Goal: Transaction & Acquisition: Purchase product/service

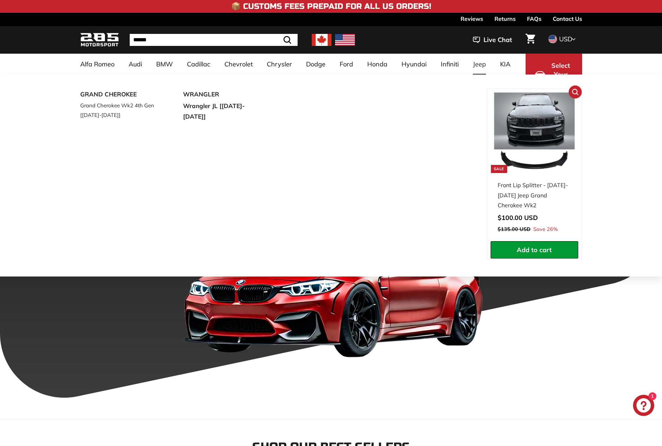
click at [530, 114] on img at bounding box center [534, 133] width 81 height 81
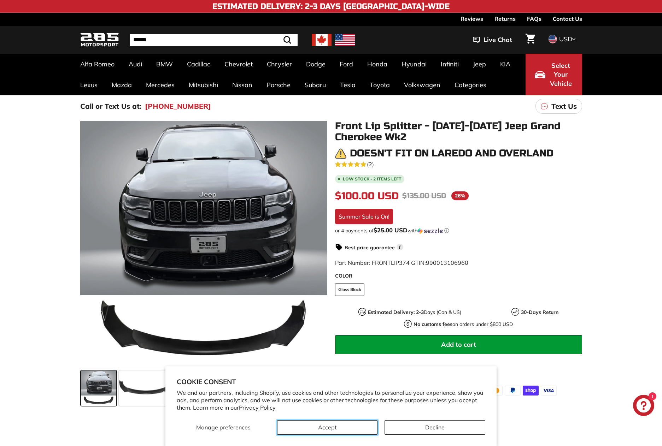
click at [316, 428] on button "Accept" at bounding box center [327, 428] width 100 height 14
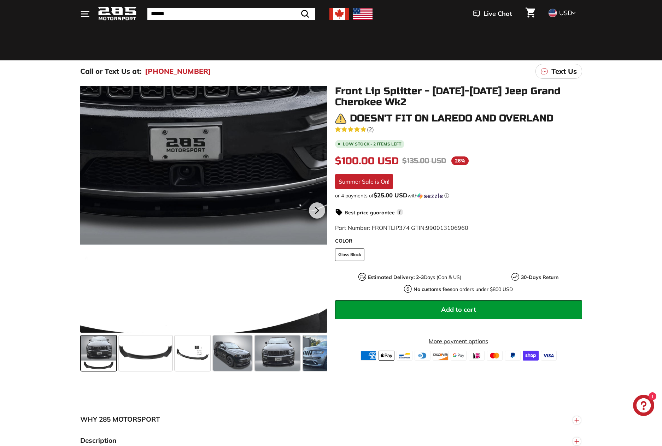
scroll to position [35, 0]
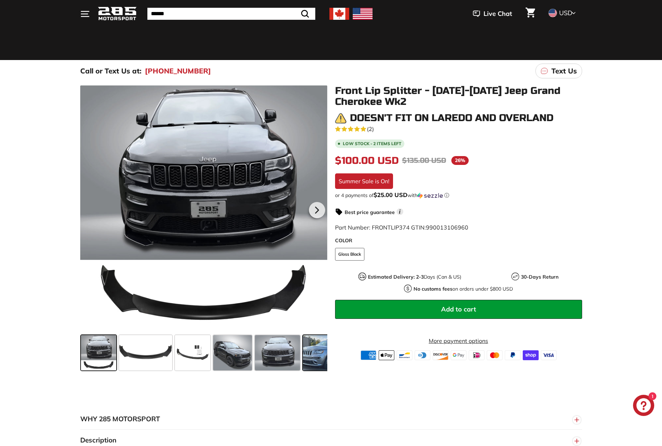
click at [312, 353] on span at bounding box center [329, 352] width 53 height 35
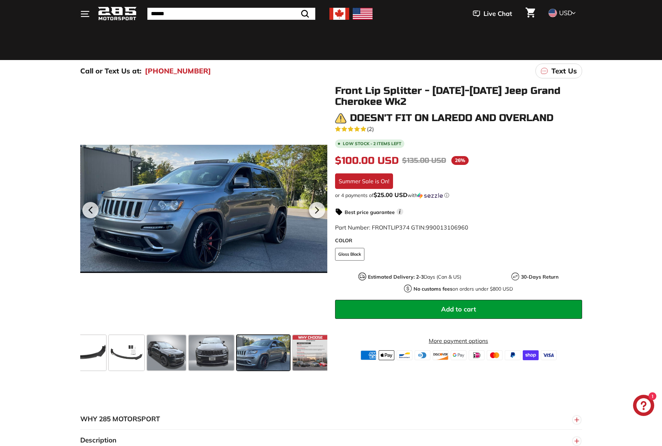
scroll to position [0, 68]
click at [216, 356] on span at bounding box center [209, 352] width 45 height 35
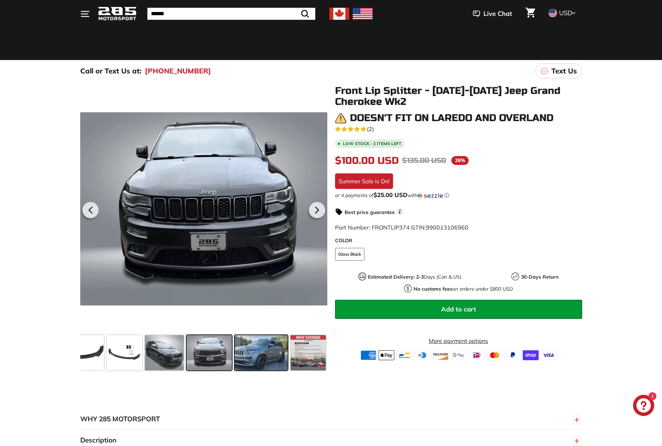
click at [251, 348] on span at bounding box center [261, 352] width 53 height 35
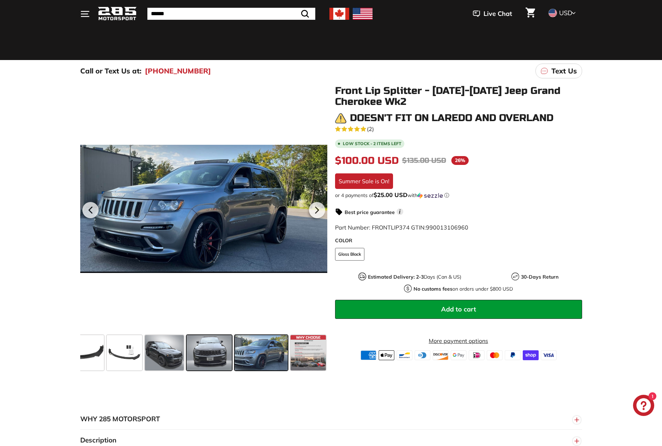
click at [197, 353] on span at bounding box center [209, 352] width 45 height 35
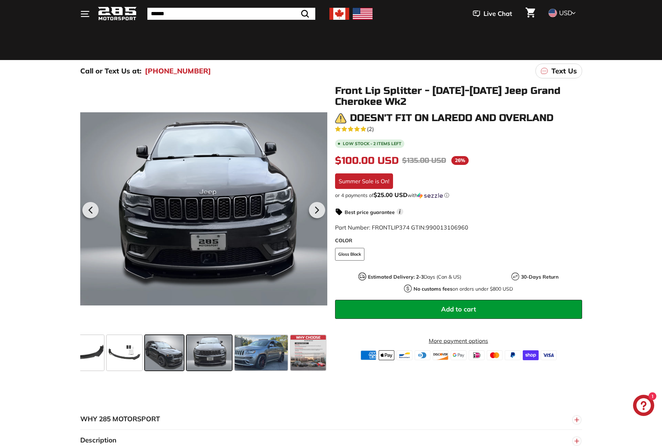
click at [164, 360] on span at bounding box center [164, 352] width 39 height 35
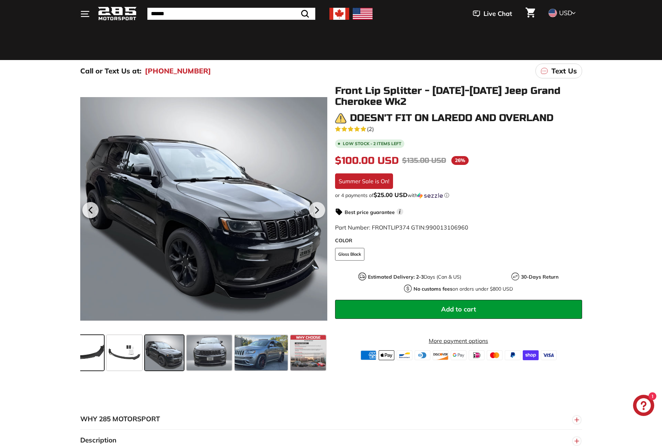
click at [96, 352] on span at bounding box center [77, 352] width 53 height 35
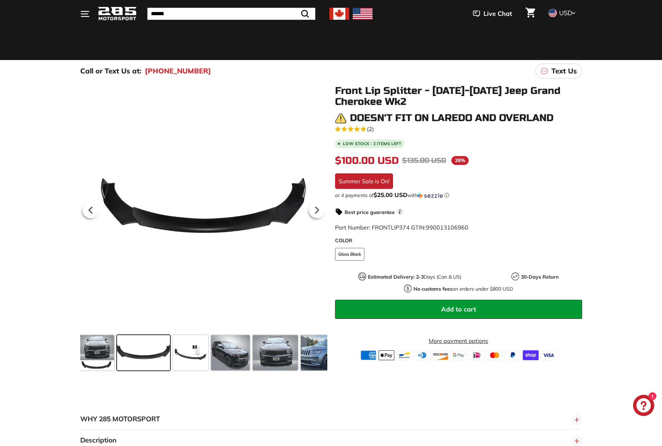
scroll to position [0, 0]
click at [96, 352] on span at bounding box center [98, 352] width 35 height 35
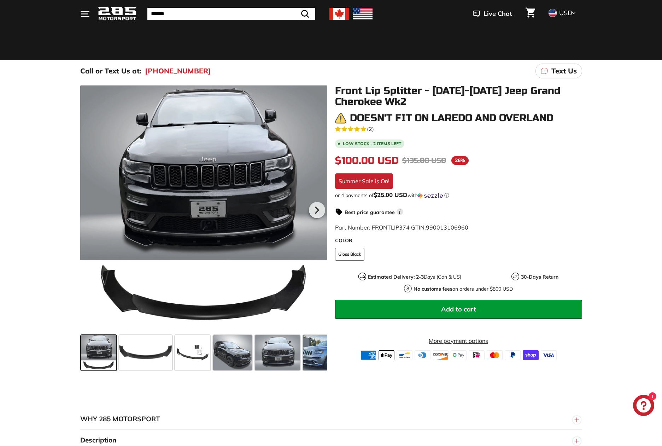
click at [95, 355] on span at bounding box center [98, 352] width 35 height 35
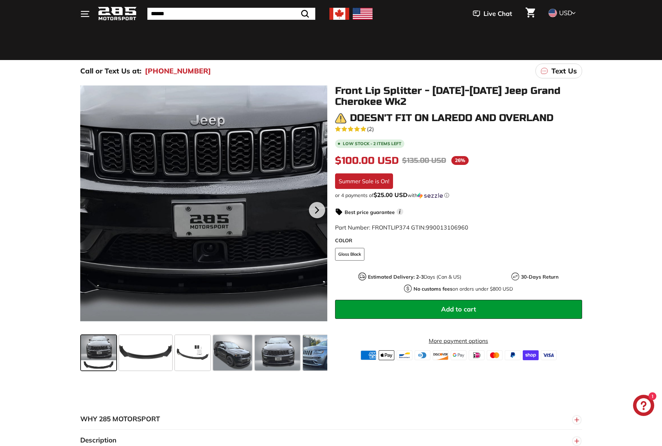
click at [207, 199] on div at bounding box center [203, 209] width 247 height 247
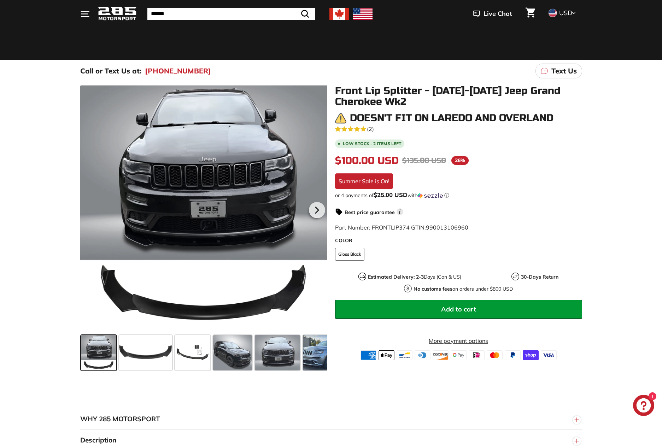
click at [190, 159] on div at bounding box center [203, 209] width 247 height 247
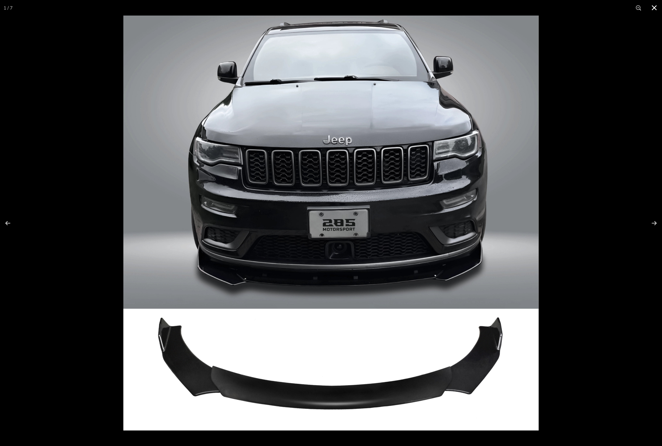
click at [653, 6] on button at bounding box center [654, 8] width 16 height 16
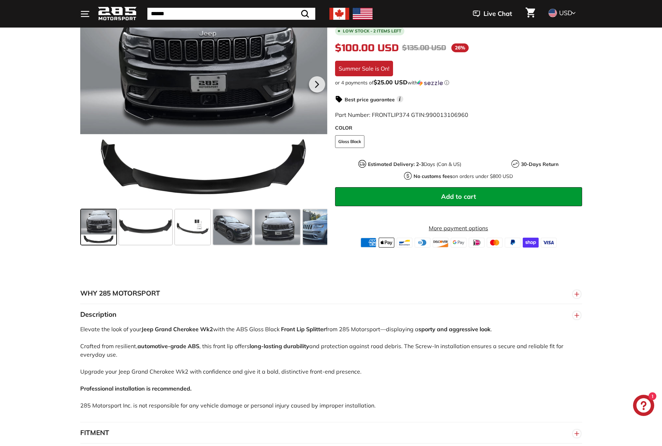
scroll to position [177, 0]
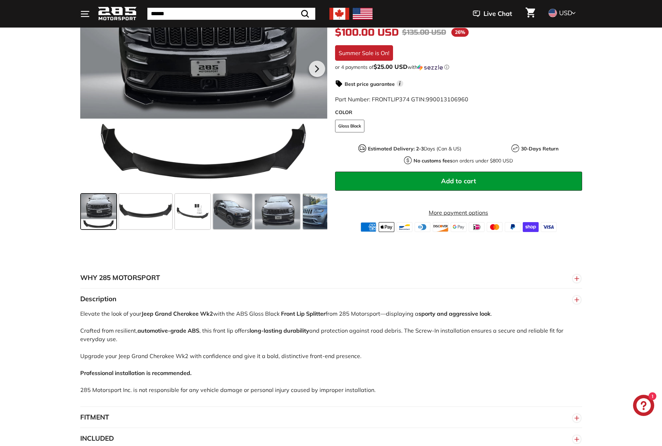
click at [116, 214] on div at bounding box center [98, 212] width 37 height 38
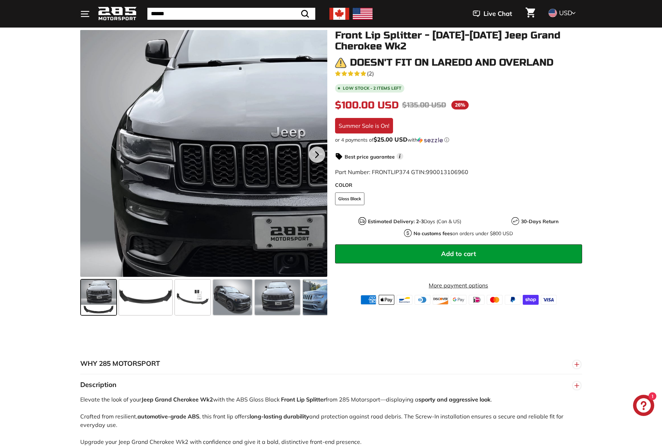
scroll to position [71, 0]
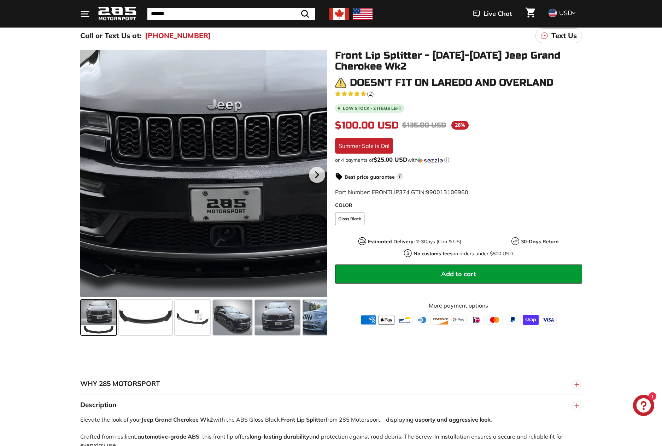
click at [190, 143] on div at bounding box center [203, 173] width 247 height 247
